Goal: Task Accomplishment & Management: Manage account settings

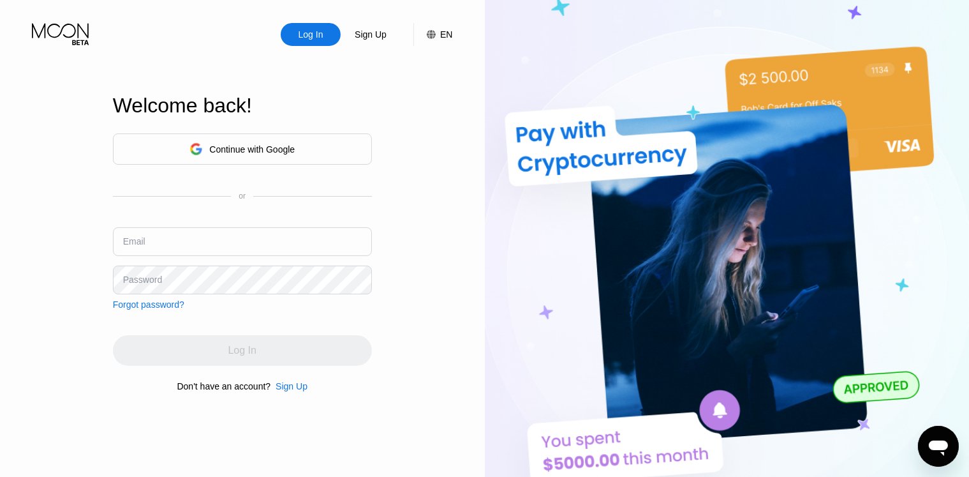
click at [290, 156] on div "Continue with Google" at bounding box center [242, 149] width 105 height 20
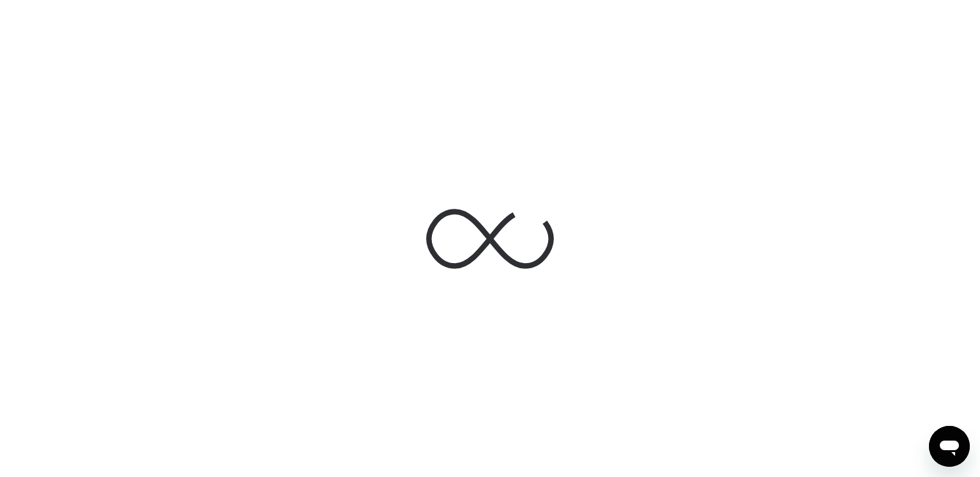
drag, startPoint x: 439, startPoint y: 225, endPoint x: 562, endPoint y: 330, distance: 161.1
click at [562, 330] on div at bounding box center [490, 238] width 980 height 477
drag, startPoint x: 449, startPoint y: 297, endPoint x: 392, endPoint y: 233, distance: 85.8
click at [398, 236] on div at bounding box center [489, 239] width 191 height 138
drag, startPoint x: 480, startPoint y: 354, endPoint x: 462, endPoint y: 131, distance: 223.4
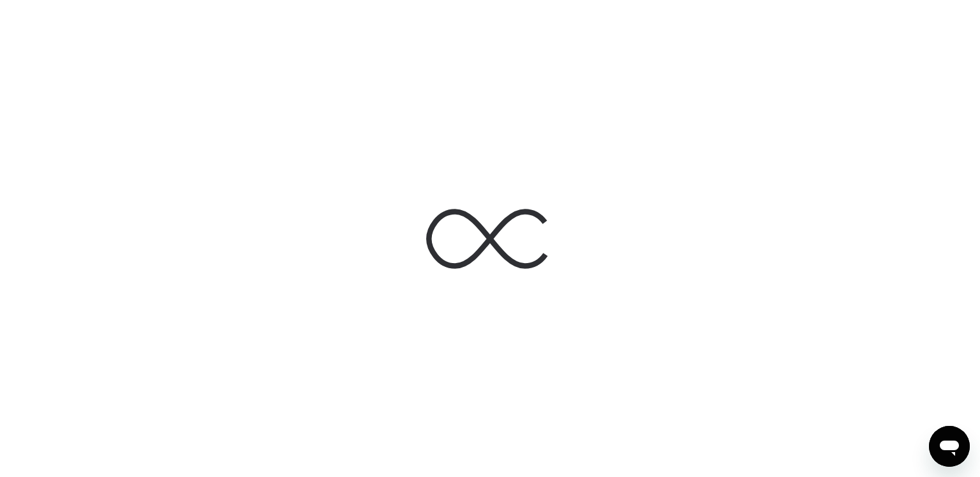
click at [480, 143] on div at bounding box center [490, 238] width 980 height 477
drag, startPoint x: 416, startPoint y: 117, endPoint x: 651, endPoint y: 288, distance: 290.5
click at [651, 288] on div at bounding box center [490, 238] width 980 height 477
